Goal: Task Accomplishment & Management: Manage account settings

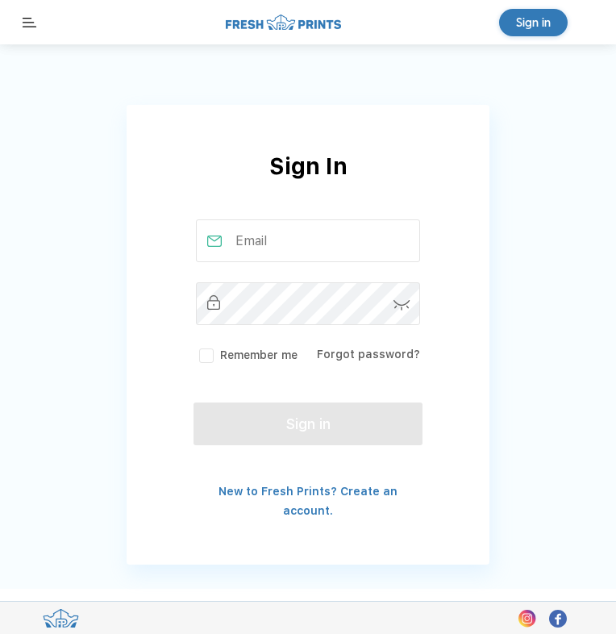
click at [300, 238] on input "text" at bounding box center [308, 240] width 225 height 43
click at [542, 23] on div "Sign in" at bounding box center [533, 22] width 35 height 19
type input "[EMAIL_ADDRESS][DOMAIN_NAME]"
